Goal: Task Accomplishment & Management: Use online tool/utility

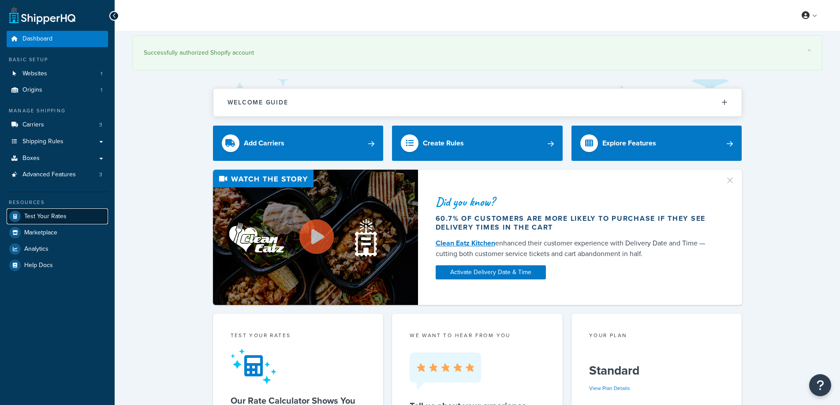
click at [38, 215] on span "Test Your Rates" at bounding box center [45, 216] width 42 height 7
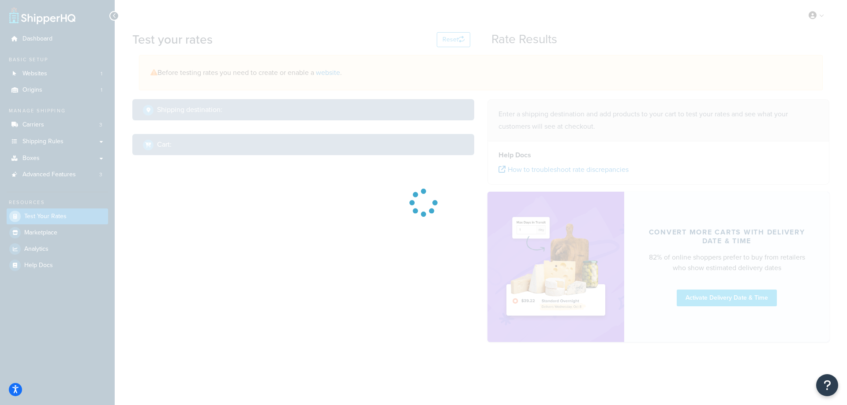
select select "[GEOGRAPHIC_DATA]"
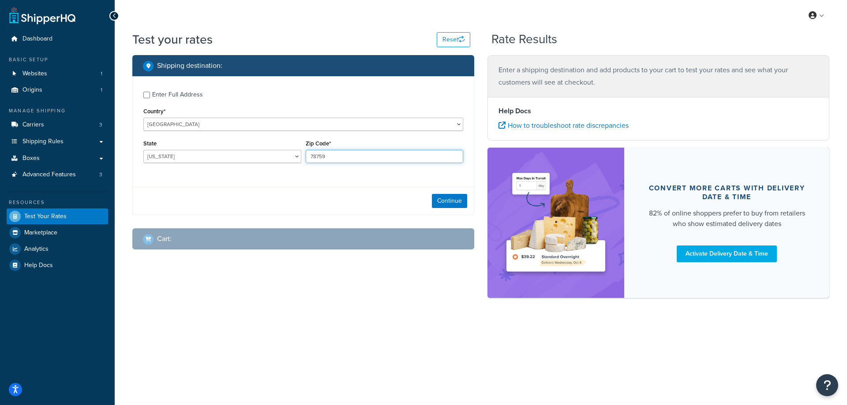
drag, startPoint x: 343, startPoint y: 160, endPoint x: 306, endPoint y: 160, distance: 36.6
click at [306, 160] on input "78759" at bounding box center [385, 156] width 158 height 13
paste input "12205"
type input "12205"
click at [293, 173] on div "Enter Full Address Country* [GEOGRAPHIC_DATA] [GEOGRAPHIC_DATA] [GEOGRAPHIC_DAT…" at bounding box center [303, 128] width 341 height 104
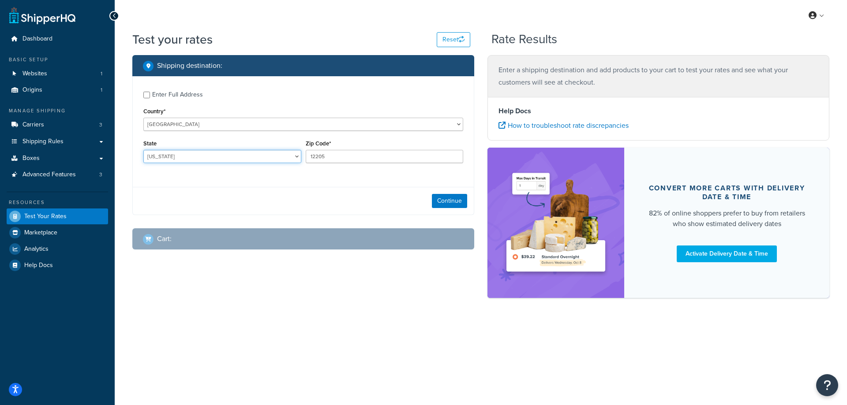
click at [180, 155] on select "[US_STATE] [US_STATE] [US_STATE] [US_STATE] [US_STATE] Armed Forces Americas Ar…" at bounding box center [222, 156] width 158 height 13
select select "NY"
click at [143, 150] on select "[US_STATE] [US_STATE] [US_STATE] [US_STATE] [US_STATE] Armed Forces Americas Ar…" at bounding box center [222, 156] width 158 height 13
click at [118, 173] on div "Test your rates Reset Rate Results Shipping destination : Enter Full Address Co…" at bounding box center [481, 180] width 732 height 298
click at [460, 198] on button "Continue" at bounding box center [449, 201] width 35 height 14
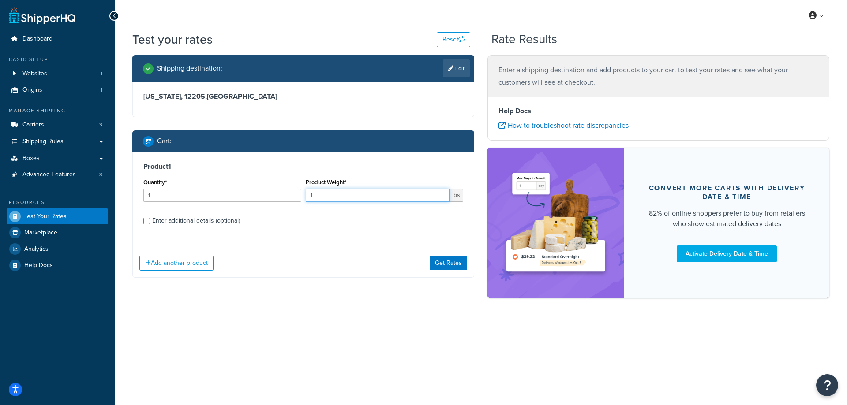
drag, startPoint x: 324, startPoint y: 195, endPoint x: 310, endPoint y: 193, distance: 13.8
click at [310, 193] on input "1" at bounding box center [378, 195] width 144 height 13
paste input ".55"
type input "1.55"
click at [235, 201] on input "1" at bounding box center [222, 195] width 158 height 13
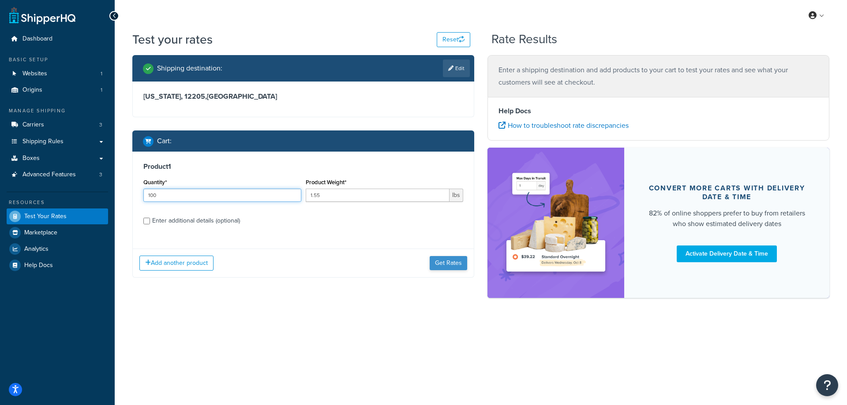
type input "100"
click at [443, 266] on button "Get Rates" at bounding box center [448, 263] width 37 height 14
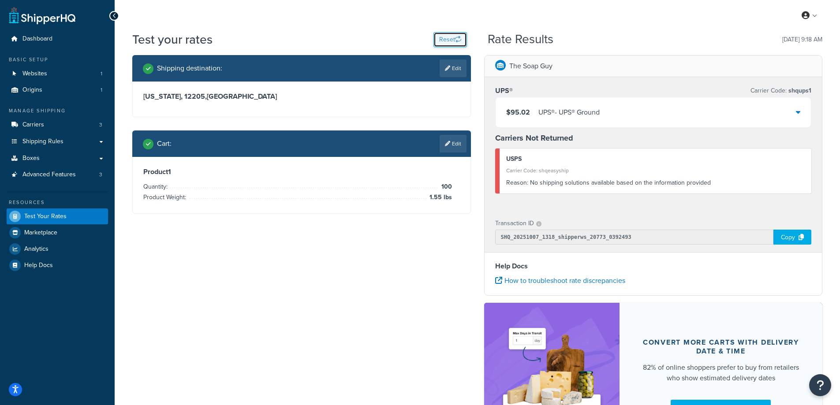
click at [443, 36] on button "Reset" at bounding box center [450, 39] width 34 height 15
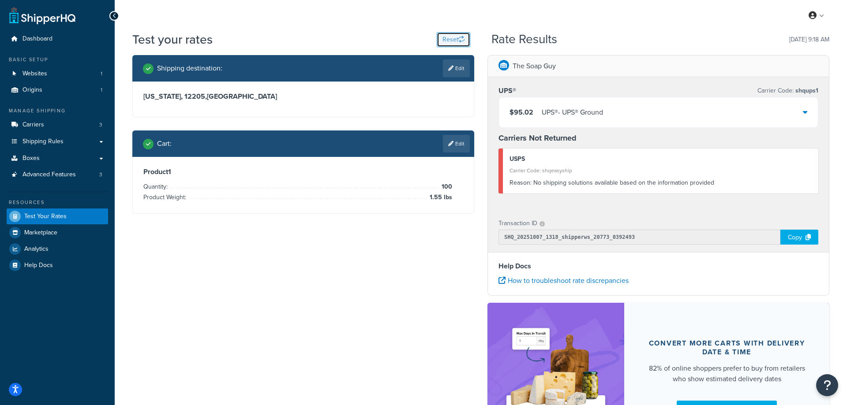
select select "[GEOGRAPHIC_DATA]"
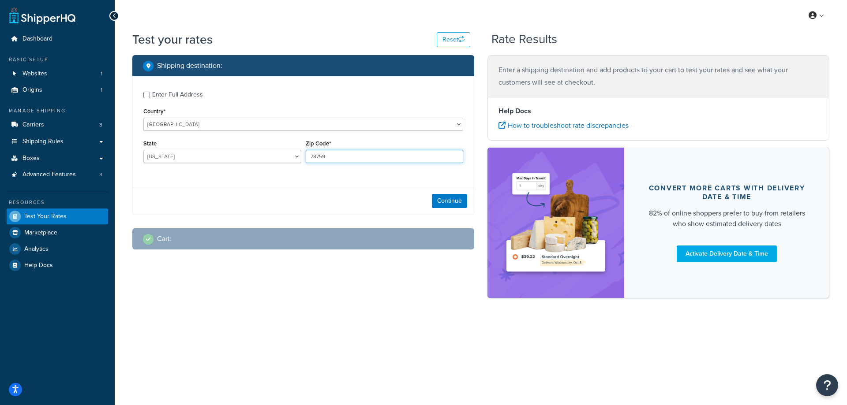
drag, startPoint x: 327, startPoint y: 161, endPoint x: 306, endPoint y: 159, distance: 21.2
click at [306, 159] on input "78759" at bounding box center [385, 156] width 158 height 13
click at [330, 157] on input "78759" at bounding box center [385, 156] width 158 height 13
drag, startPoint x: 330, startPoint y: 157, endPoint x: 310, endPoint y: 157, distance: 19.4
click at [310, 157] on input "78759" at bounding box center [385, 156] width 158 height 13
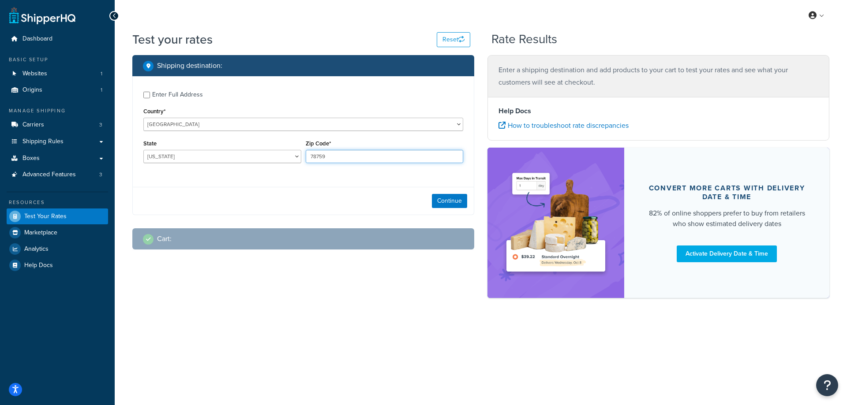
paste input "21244"
type input "21244"
click at [254, 174] on div "Enter Full Address Country* [GEOGRAPHIC_DATA] [GEOGRAPHIC_DATA] [GEOGRAPHIC_DAT…" at bounding box center [303, 128] width 341 height 104
click at [173, 155] on select "[US_STATE] [US_STATE] [US_STATE] [US_STATE] [US_STATE] Armed Forces Americas Ar…" at bounding box center [222, 156] width 158 height 13
select select "MD"
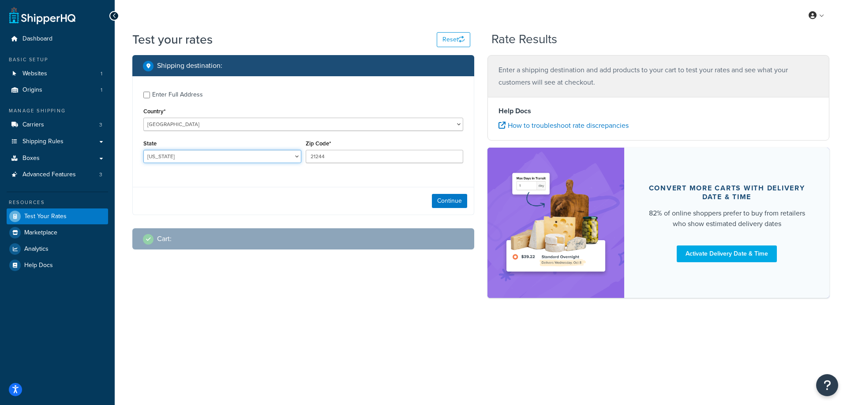
click at [143, 150] on select "[US_STATE] [US_STATE] [US_STATE] [US_STATE] [US_STATE] Armed Forces Americas Ar…" at bounding box center [222, 156] width 158 height 13
click at [157, 172] on div "Enter Full Address Country* [GEOGRAPHIC_DATA] [GEOGRAPHIC_DATA] [GEOGRAPHIC_DAT…" at bounding box center [303, 128] width 341 height 104
click at [452, 202] on button "Continue" at bounding box center [449, 201] width 35 height 14
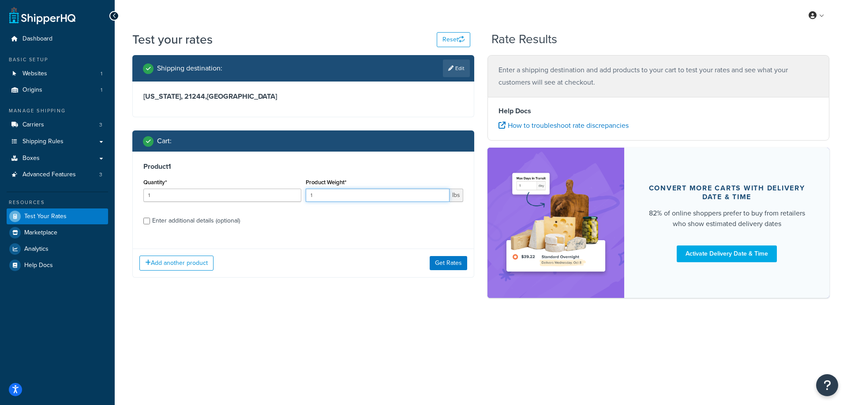
drag, startPoint x: 316, startPoint y: 200, endPoint x: 298, endPoint y: 200, distance: 18.1
click at [298, 200] on div "Quantity* 1 Product Weight* 1 lbs" at bounding box center [303, 192] width 324 height 32
paste input "0.12"
type input "0.12"
click at [220, 199] on input "1" at bounding box center [222, 195] width 158 height 13
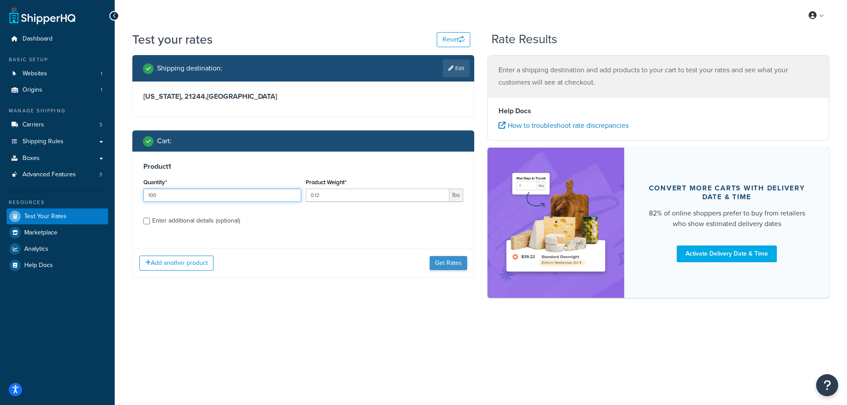
type input "100"
click at [451, 263] on button "Get Rates" at bounding box center [448, 263] width 37 height 14
